Goal: Task Accomplishment & Management: Use online tool/utility

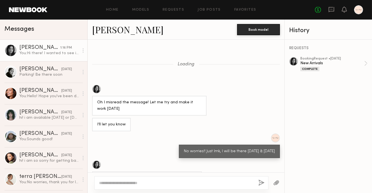
scroll to position [372, 0]
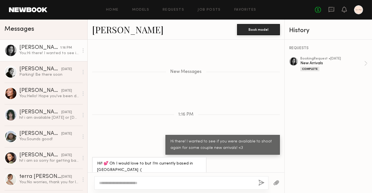
click at [154, 182] on textarea at bounding box center [176, 184] width 155 height 6
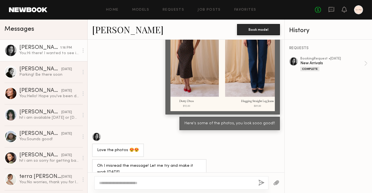
scroll to position [329, 0]
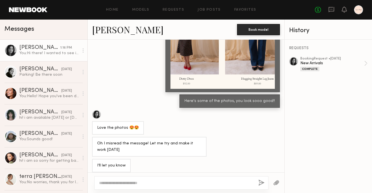
click at [294, 61] on div at bounding box center [293, 61] width 9 height 9
click at [142, 181] on textarea at bounding box center [176, 184] width 155 height 6
drag, startPoint x: 114, startPoint y: 183, endPoint x: 190, endPoint y: 182, distance: 76.4
click at [190, 183] on textarea "**********" at bounding box center [176, 184] width 155 height 6
click at [190, 182] on textarea "**********" at bounding box center [176, 184] width 155 height 6
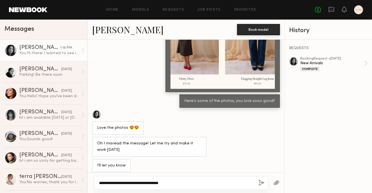
click at [190, 182] on textarea "**********" at bounding box center [176, 184] width 155 height 6
type textarea "**********"
click at [262, 183] on button "button" at bounding box center [261, 183] width 6 height 7
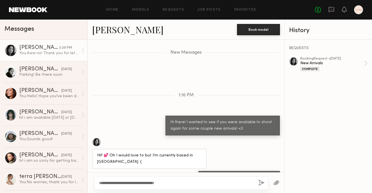
click at [134, 12] on div "Home Models Requests Job Posts Favorites Sign Out No fees up to $5,000" at bounding box center [205, 9] width 316 height 9
click at [136, 11] on link "Models" at bounding box center [140, 10] width 17 height 4
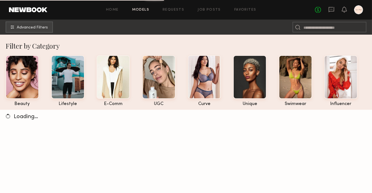
click at [242, 13] on div "Home Models Requests Job Posts Favorites Sign Out No fees up to $5,000" at bounding box center [205, 9] width 316 height 9
click at [242, 11] on link "Favorites" at bounding box center [245, 10] width 22 height 4
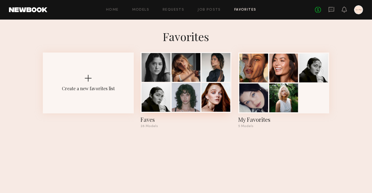
click at [202, 88] on div at bounding box center [216, 97] width 29 height 29
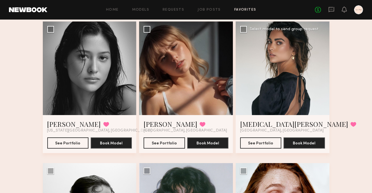
scroll to position [162, 0]
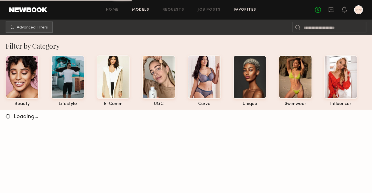
click at [246, 10] on link "Favorites" at bounding box center [245, 10] width 22 height 4
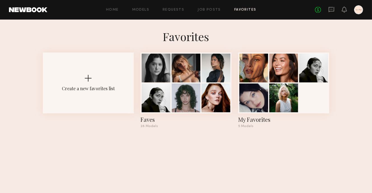
click at [140, 13] on div "Home Models Requests Job Posts Favorites Sign Out No fees up to $5,000" at bounding box center [205, 9] width 316 height 9
click at [330, 10] on icon at bounding box center [331, 9] width 6 height 6
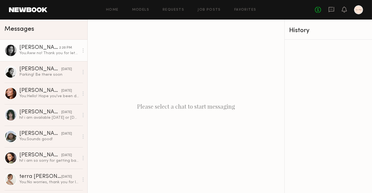
click at [47, 55] on div "You: Aww no! Thank you for letting us know!!" at bounding box center [49, 53] width 60 height 5
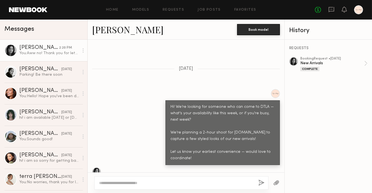
scroll to position [232, 0]
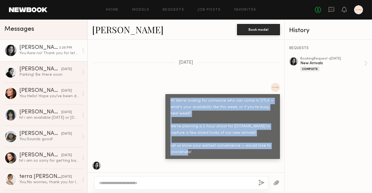
drag, startPoint x: 194, startPoint y: 134, endPoint x: 164, endPoint y: 86, distance: 56.9
click at [164, 86] on div "Hi! We’re looking for someone who can come to DTLA — what’s your availability l…" at bounding box center [186, 121] width 197 height 76
copy div "Hi! We’re looking for someone who can come to DTLA — what’s your availability l…"
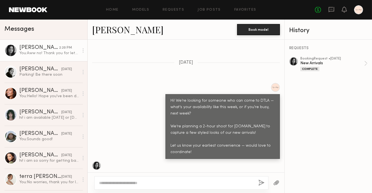
click at [246, 7] on div "Home Models Requests Job Posts Favorites Sign Out No fees up to $5,000" at bounding box center [205, 9] width 316 height 9
click at [246, 9] on link "Favorites" at bounding box center [245, 10] width 22 height 4
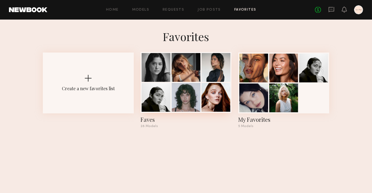
click at [188, 89] on div at bounding box center [186, 97] width 29 height 29
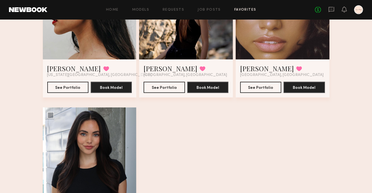
scroll to position [1238, 0]
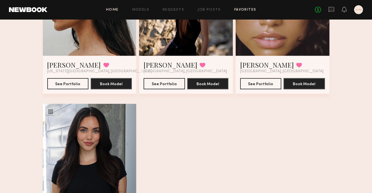
click at [114, 11] on link "Home" at bounding box center [112, 10] width 13 height 4
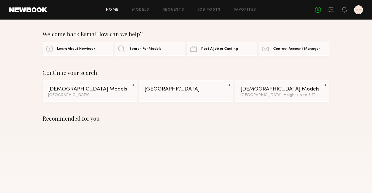
click at [133, 12] on div "Home Models Requests Job Posts Favorites Sign Out No fees up to $5,000" at bounding box center [205, 9] width 316 height 9
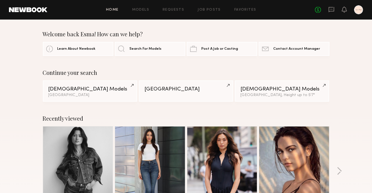
click at [143, 7] on div "Home Models Requests Job Posts Favorites Sign Out No fees up to $5,000" at bounding box center [205, 9] width 316 height 9
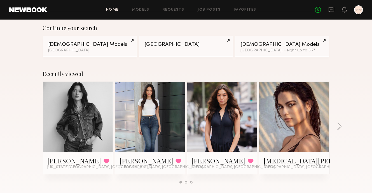
scroll to position [48, 0]
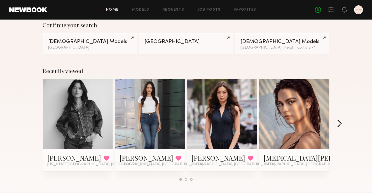
click at [340, 123] on button "button" at bounding box center [339, 124] width 5 height 9
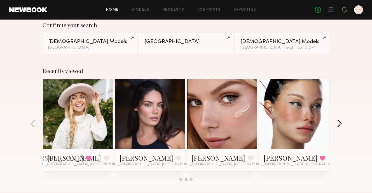
click at [340, 123] on button "button" at bounding box center [339, 124] width 5 height 9
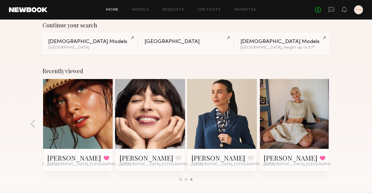
click at [340, 123] on div "Recently viewed [PERSON_NAME] Favorited [US_STATE][GEOGRAPHIC_DATA], [GEOGRAPHI…" at bounding box center [186, 126] width 372 height 131
click at [143, 9] on link "Models" at bounding box center [140, 10] width 17 height 4
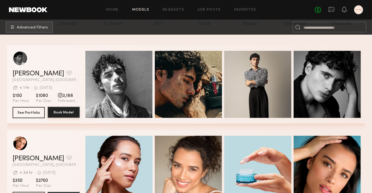
scroll to position [11, 0]
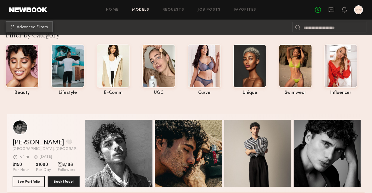
click at [42, 26] on span "Advanced Filters" at bounding box center [32, 27] width 31 height 4
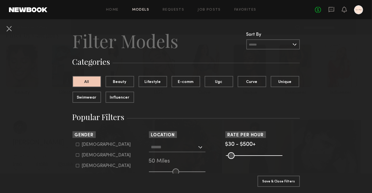
click at [90, 154] on div "[DEMOGRAPHIC_DATA]" at bounding box center [106, 155] width 49 height 3
type input "**"
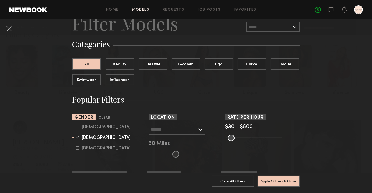
scroll to position [78, 0]
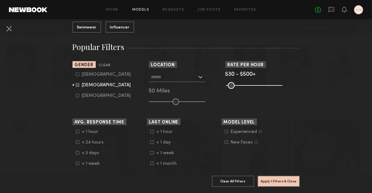
click at [186, 83] on div "[GEOGRAPHIC_DATA], [GEOGRAPHIC_DATA] [US_STATE][GEOGRAPHIC_DATA], [GEOGRAPHIC_D…" at bounding box center [186, 88] width 74 height 33
click at [184, 78] on input "text" at bounding box center [174, 77] width 46 height 10
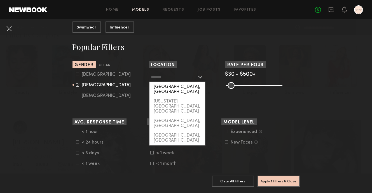
click at [173, 87] on div "[GEOGRAPHIC_DATA], [GEOGRAPHIC_DATA]" at bounding box center [177, 89] width 55 height 15
type input "**********"
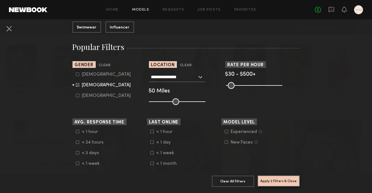
click at [286, 182] on button "Apply 2 Filters & Close" at bounding box center [279, 181] width 42 height 11
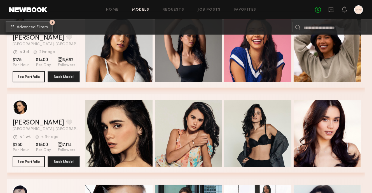
scroll to position [1115, 0]
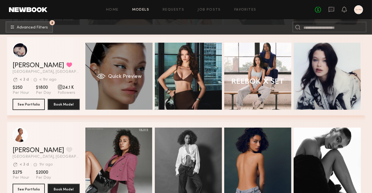
click at [130, 78] on span "Quick Preview" at bounding box center [125, 76] width 34 height 5
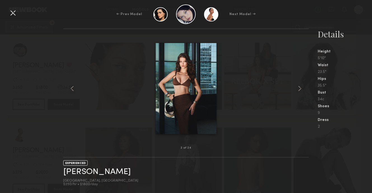
click at [14, 15] on div at bounding box center [12, 12] width 9 height 9
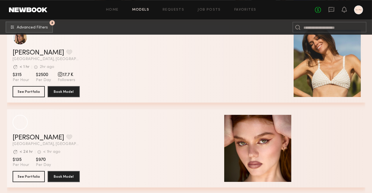
scroll to position [3465, 0]
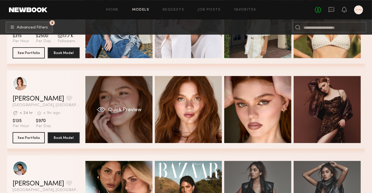
click at [120, 111] on span "Quick Preview" at bounding box center [125, 110] width 34 height 5
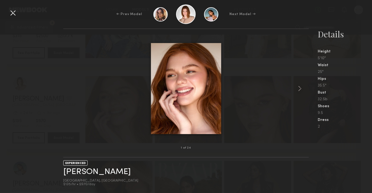
scroll to position [3475, 0]
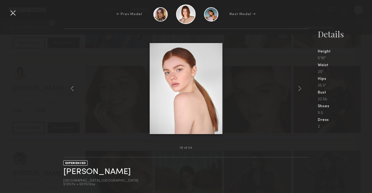
click at [10, 11] on div at bounding box center [12, 12] width 9 height 9
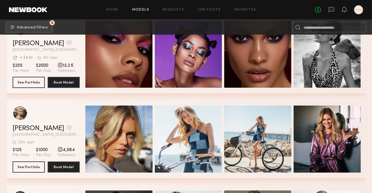
scroll to position [4291, 0]
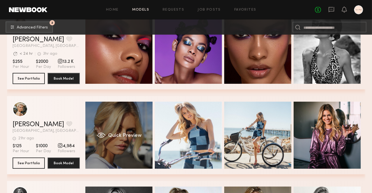
click at [120, 137] on span "Quick Preview" at bounding box center [125, 136] width 34 height 5
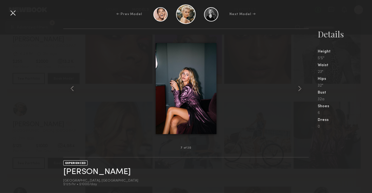
click at [11, 12] on div at bounding box center [12, 12] width 9 height 9
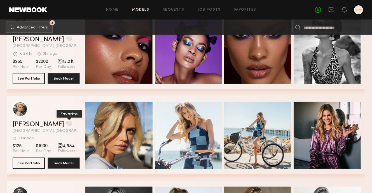
click at [66, 124] on button "grid" at bounding box center [69, 124] width 6 height 5
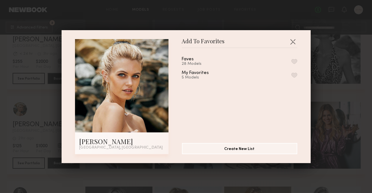
click at [280, 63] on div "Faves 28 Models" at bounding box center [239, 61] width 115 height 9
click at [299, 62] on div "Faves 28 Models My Favorites 5 Models" at bounding box center [242, 94] width 121 height 82
click at [292, 62] on button "button" at bounding box center [294, 61] width 6 height 5
click at [291, 41] on button "button" at bounding box center [292, 41] width 9 height 9
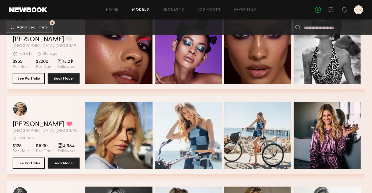
click at [18, 111] on div "grid" at bounding box center [20, 109] width 15 height 15
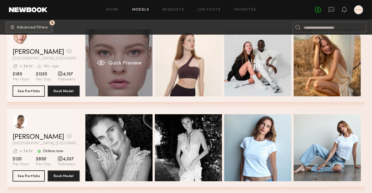
scroll to position [8257, 0]
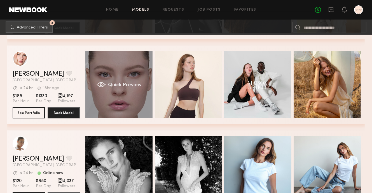
click at [120, 86] on span "Quick Preview" at bounding box center [125, 85] width 34 height 5
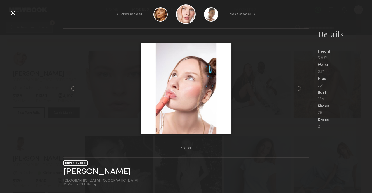
click at [15, 16] on div at bounding box center [12, 12] width 9 height 9
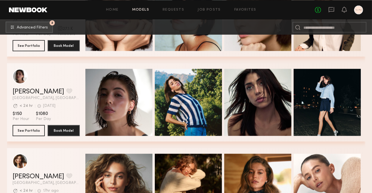
scroll to position [10517, 0]
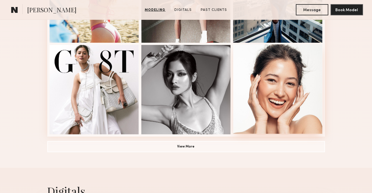
scroll to position [389, 0]
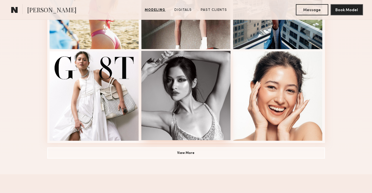
click at [192, 79] on div at bounding box center [186, 96] width 90 height 90
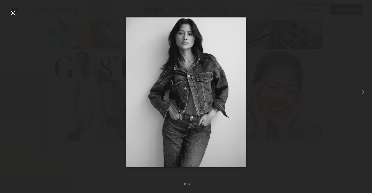
click at [13, 8] on div at bounding box center [12, 12] width 9 height 9
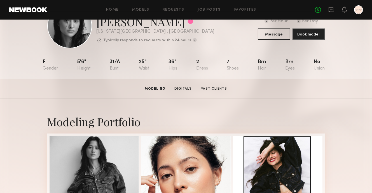
scroll to position [0, 0]
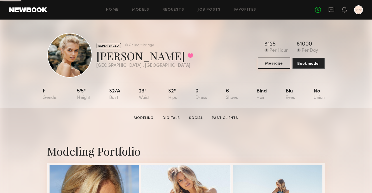
click at [276, 66] on button "Message" at bounding box center [274, 63] width 32 height 11
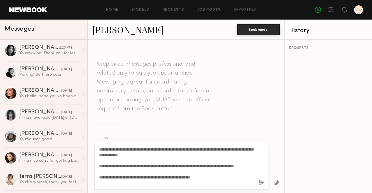
click at [199, 148] on textarea "**********" at bounding box center [176, 166] width 155 height 39
drag, startPoint x: 129, startPoint y: 156, endPoint x: 207, endPoint y: 155, distance: 79.0
click at [207, 155] on textarea "**********" at bounding box center [176, 166] width 155 height 39
click at [133, 167] on textarea "**********" at bounding box center [176, 166] width 155 height 39
click at [185, 166] on textarea "**********" at bounding box center [176, 166] width 155 height 39
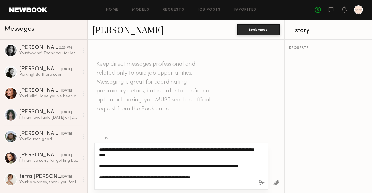
paste textarea "**********"
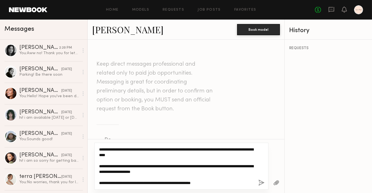
click at [191, 171] on textarea "**********" at bounding box center [176, 166] width 155 height 39
drag, startPoint x: 186, startPoint y: 172, endPoint x: 172, endPoint y: 172, distance: 13.7
click at [172, 172] on textarea "**********" at bounding box center [176, 166] width 155 height 39
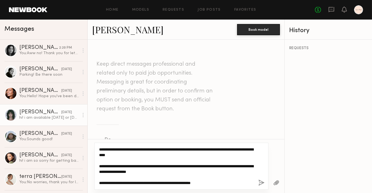
drag, startPoint x: 225, startPoint y: 183, endPoint x: 82, endPoint y: 124, distance: 154.8
click at [82, 124] on div "Messages Maureen W. 2:20 PM You: Aww no! Thank you for letting us know!! Natali…" at bounding box center [186, 107] width 372 height 174
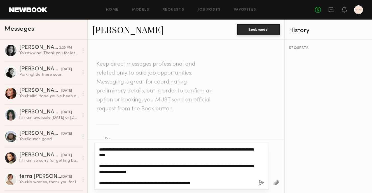
type textarea "**********"
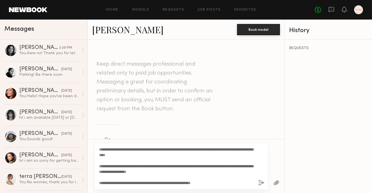
click at [259, 181] on button "button" at bounding box center [261, 183] width 6 height 7
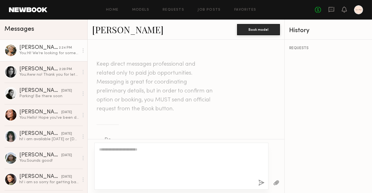
scroll to position [214, 0]
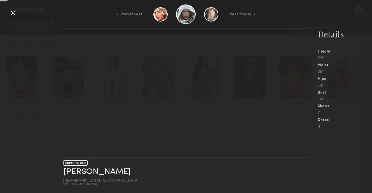
scroll to position [13414, 0]
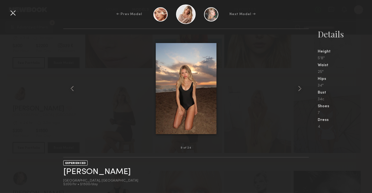
click at [11, 14] on div at bounding box center [12, 12] width 9 height 9
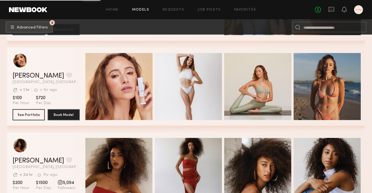
scroll to position [17316, 0]
